Goal: Task Accomplishment & Management: Use online tool/utility

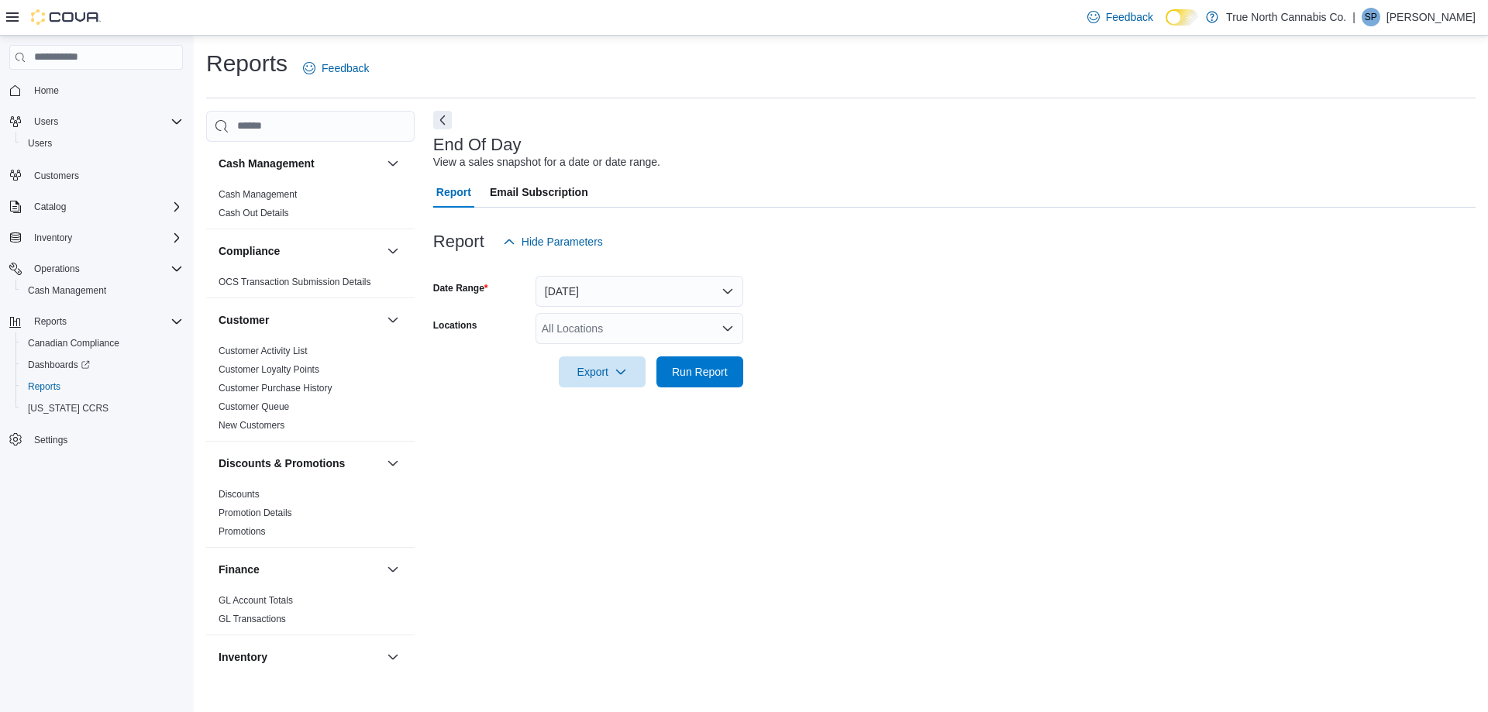
click at [607, 335] on div "All Locations" at bounding box center [640, 328] width 208 height 31
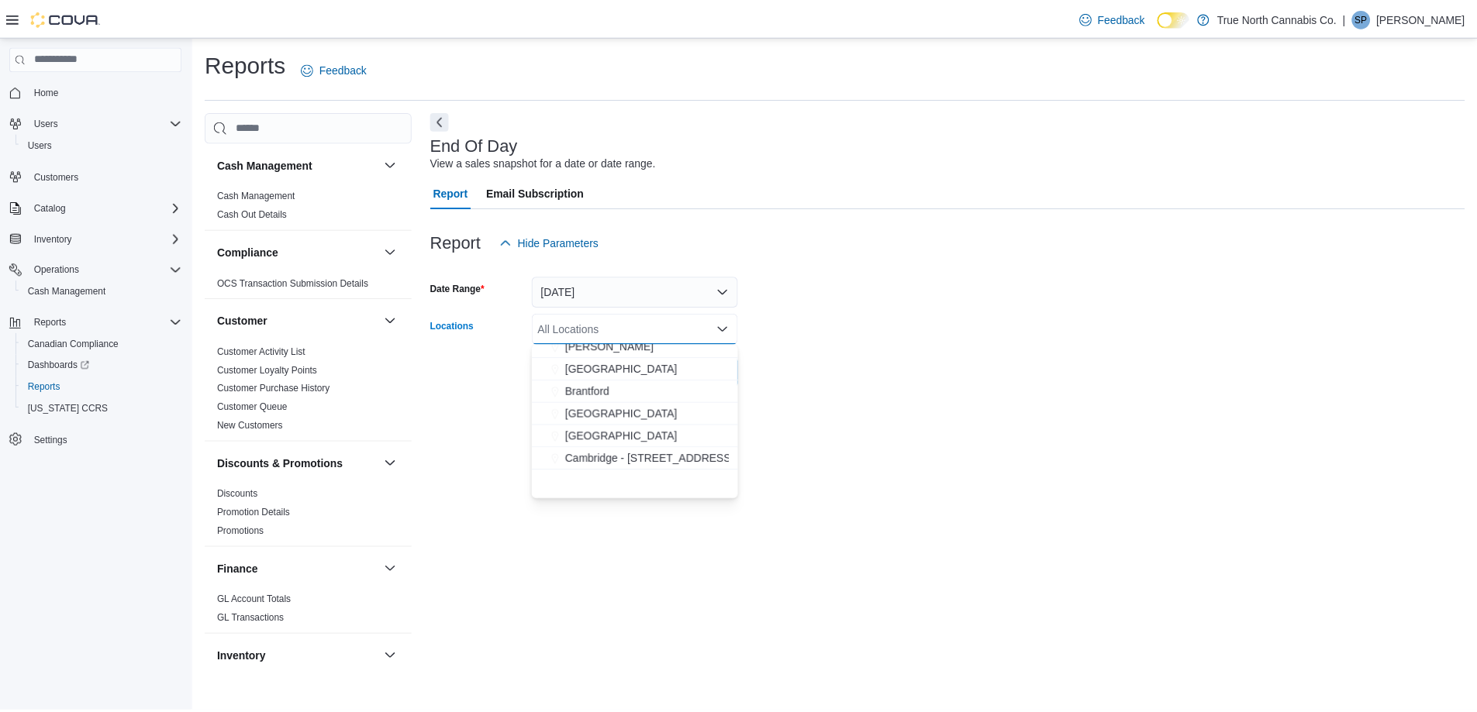
scroll to position [233, 0]
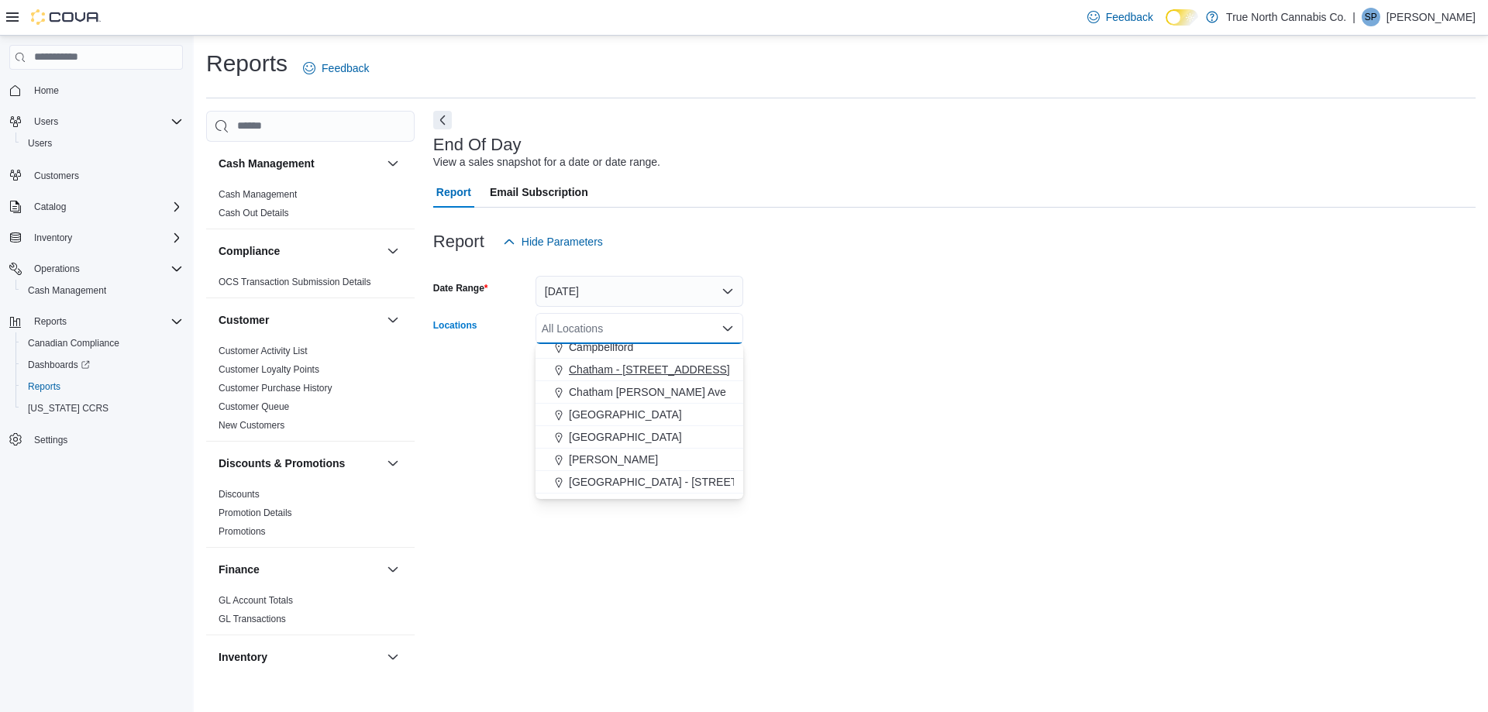
click at [612, 371] on span "Chatham - [STREET_ADDRESS]" at bounding box center [649, 370] width 161 height 16
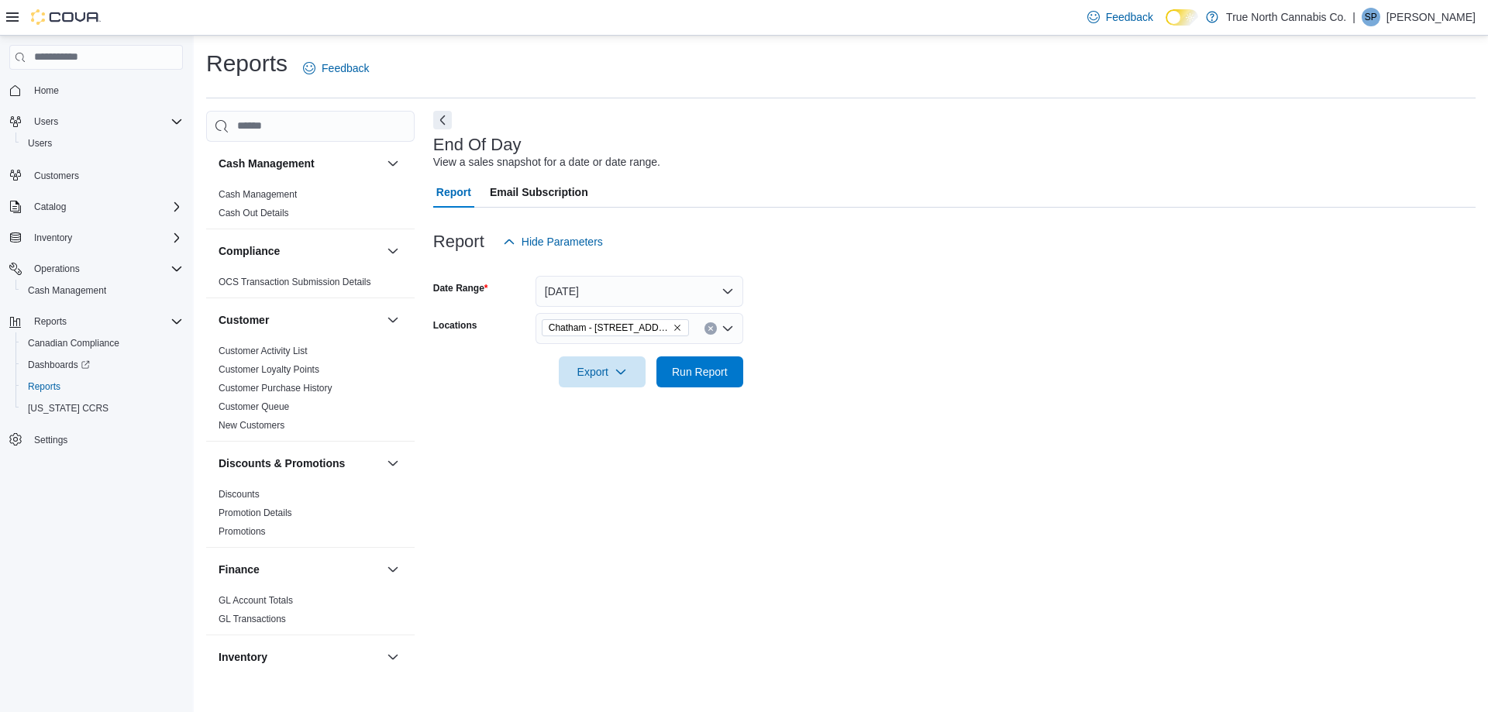
click at [822, 324] on form "Date Range [DATE] Locations [GEOGRAPHIC_DATA] - [STREET_ADDRESS] Export Run Rep…" at bounding box center [954, 322] width 1043 height 130
click at [697, 362] on span "Run Report" at bounding box center [700, 371] width 68 height 31
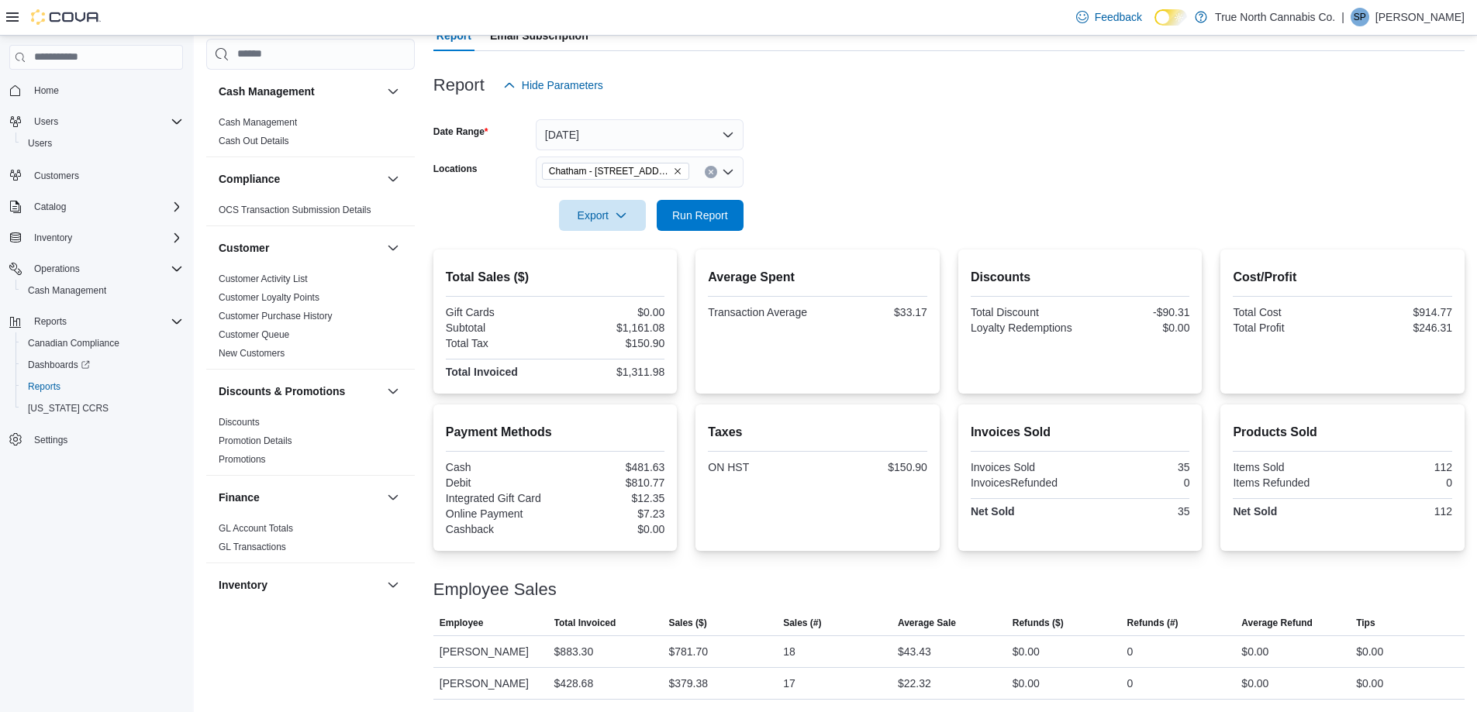
scroll to position [175, 0]
click at [688, 207] on span "Run Report" at bounding box center [700, 215] width 56 height 16
